Goal: Information Seeking & Learning: Learn about a topic

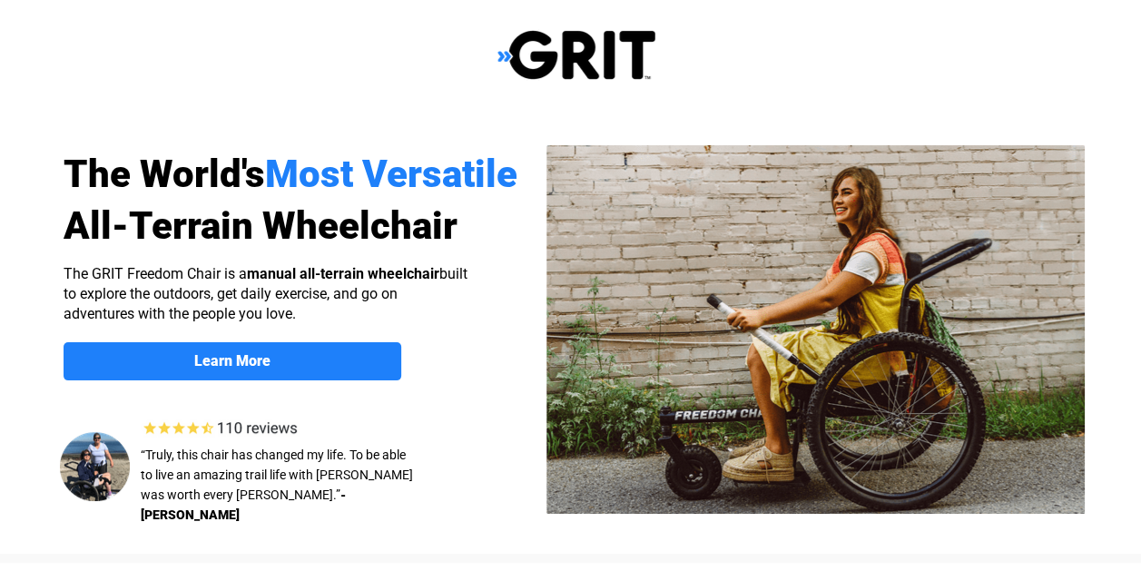
select select "US"
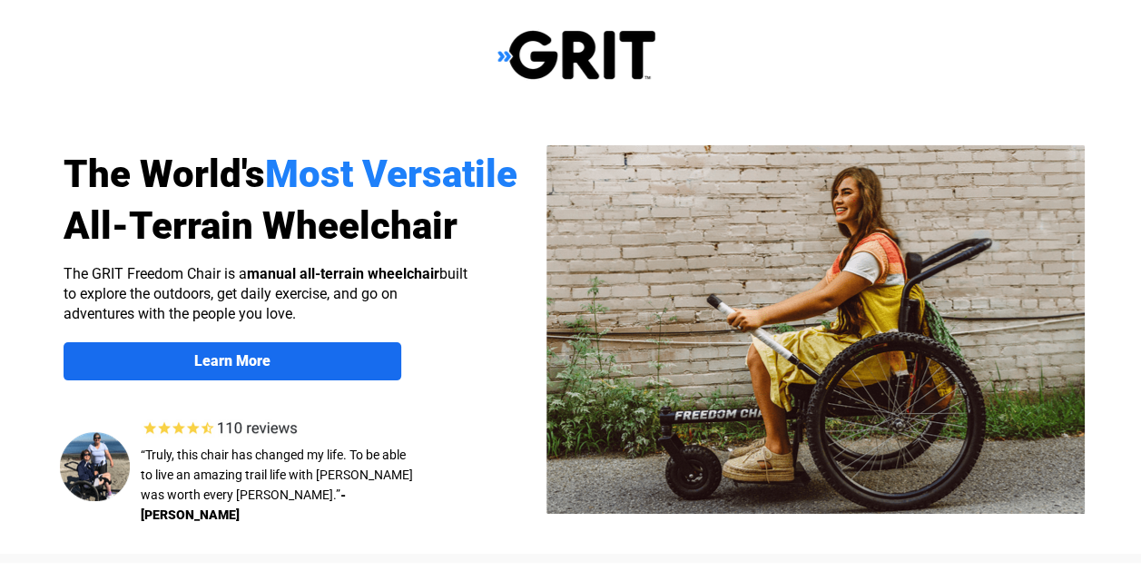
click at [298, 374] on link "Learn More" at bounding box center [233, 361] width 338 height 38
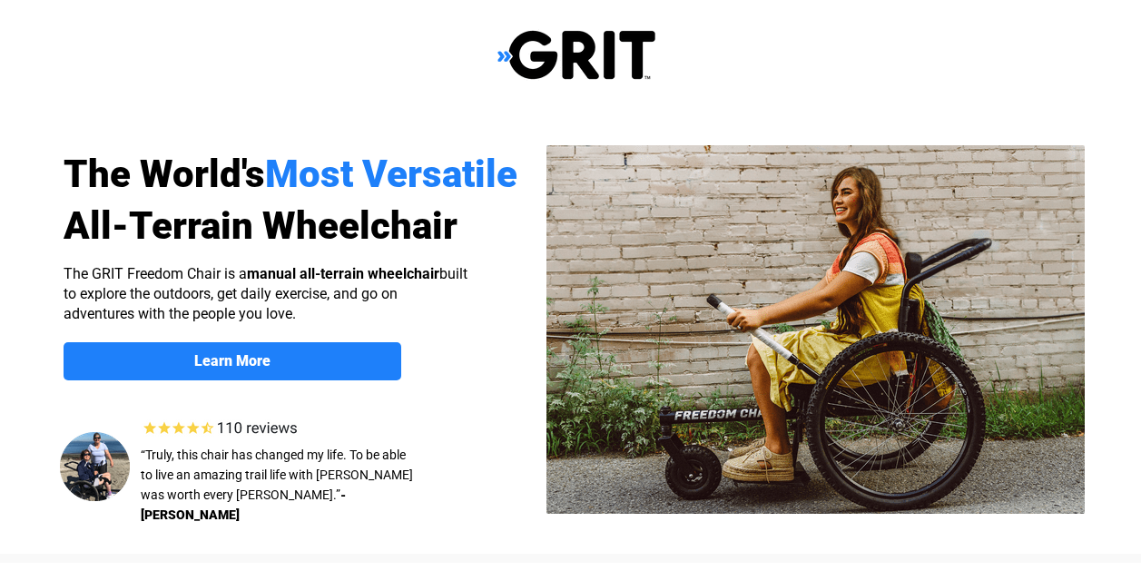
scroll to position [1408, 0]
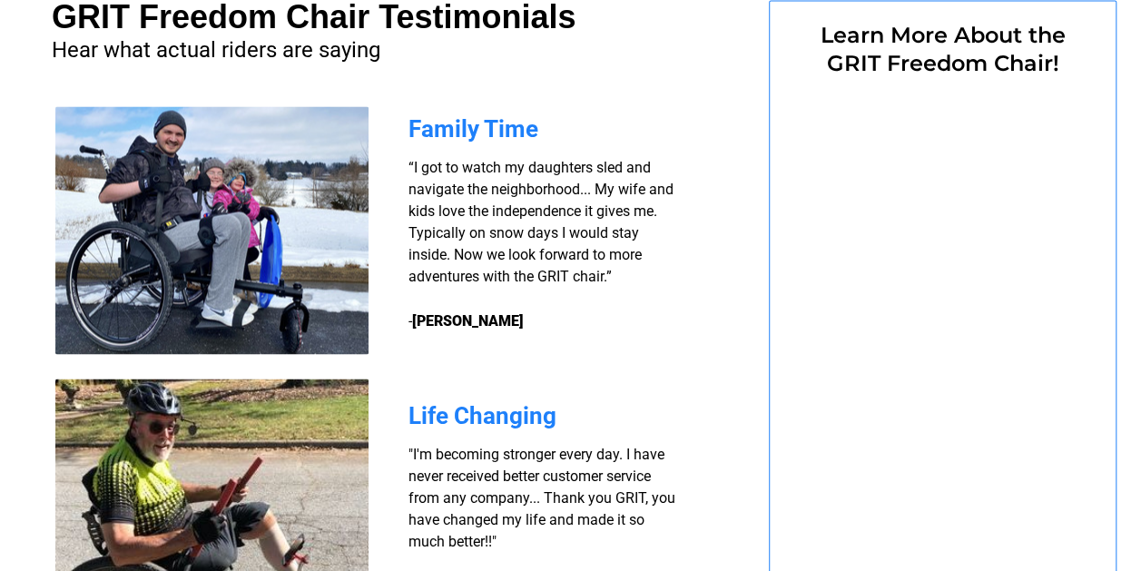
select select "US"
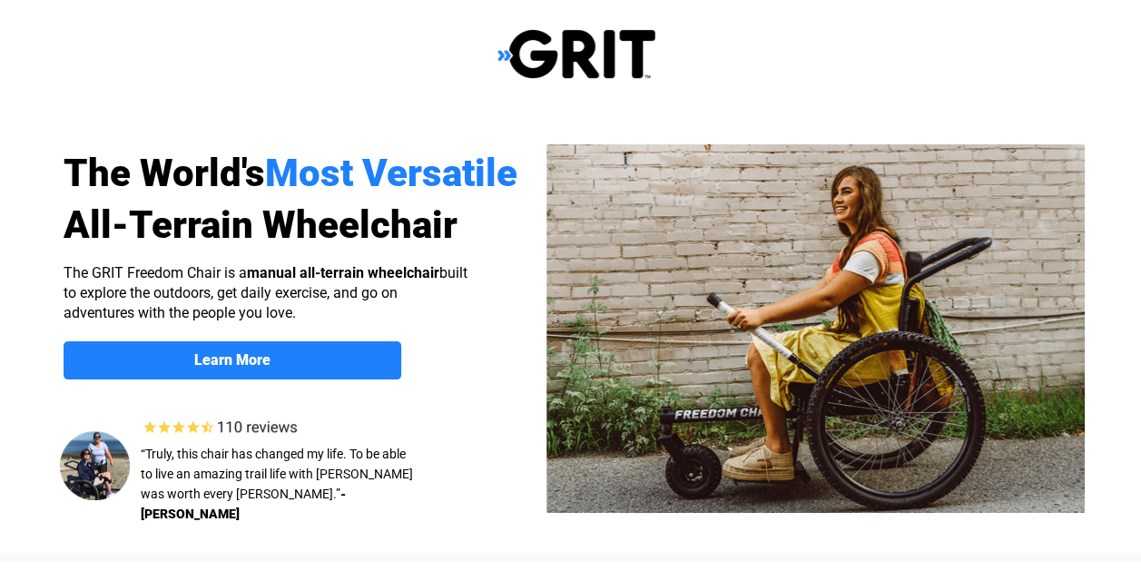
scroll to position [0, 0]
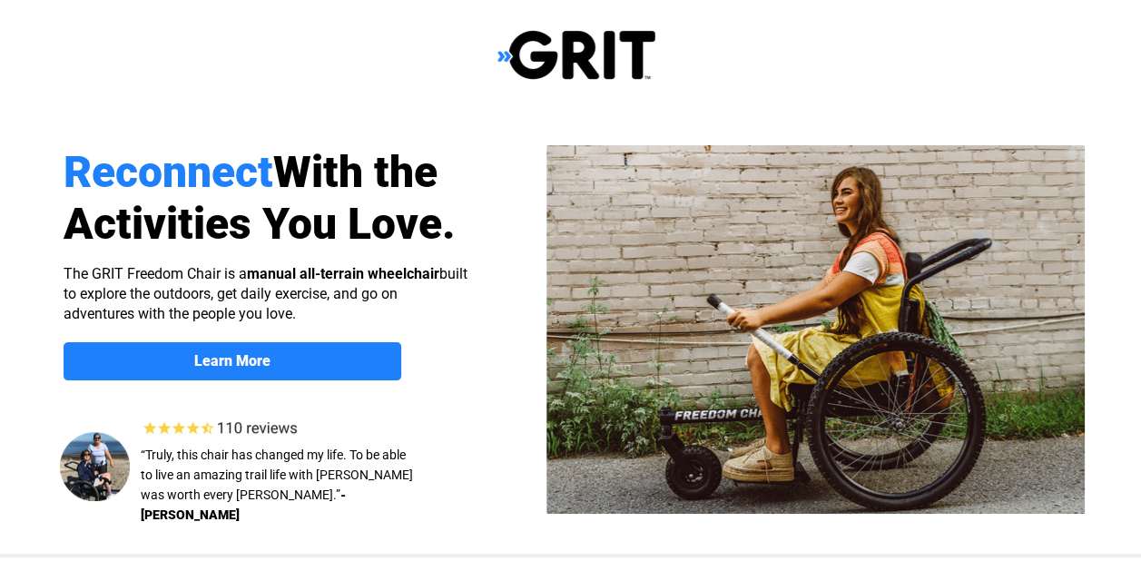
select select "US"
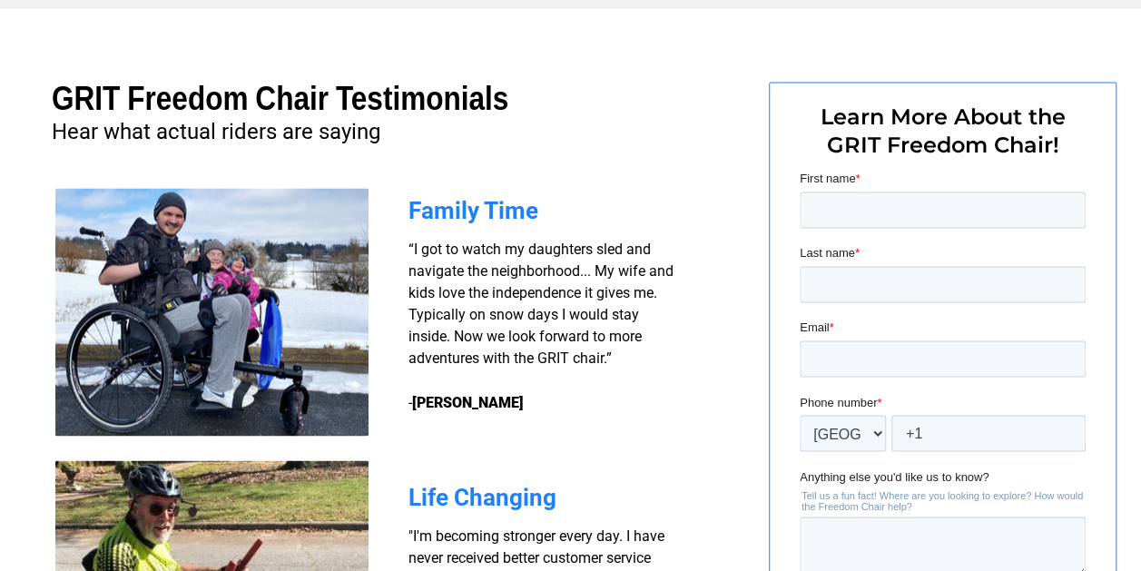
scroll to position [1362, 0]
